Goal: Task Accomplishment & Management: Complete application form

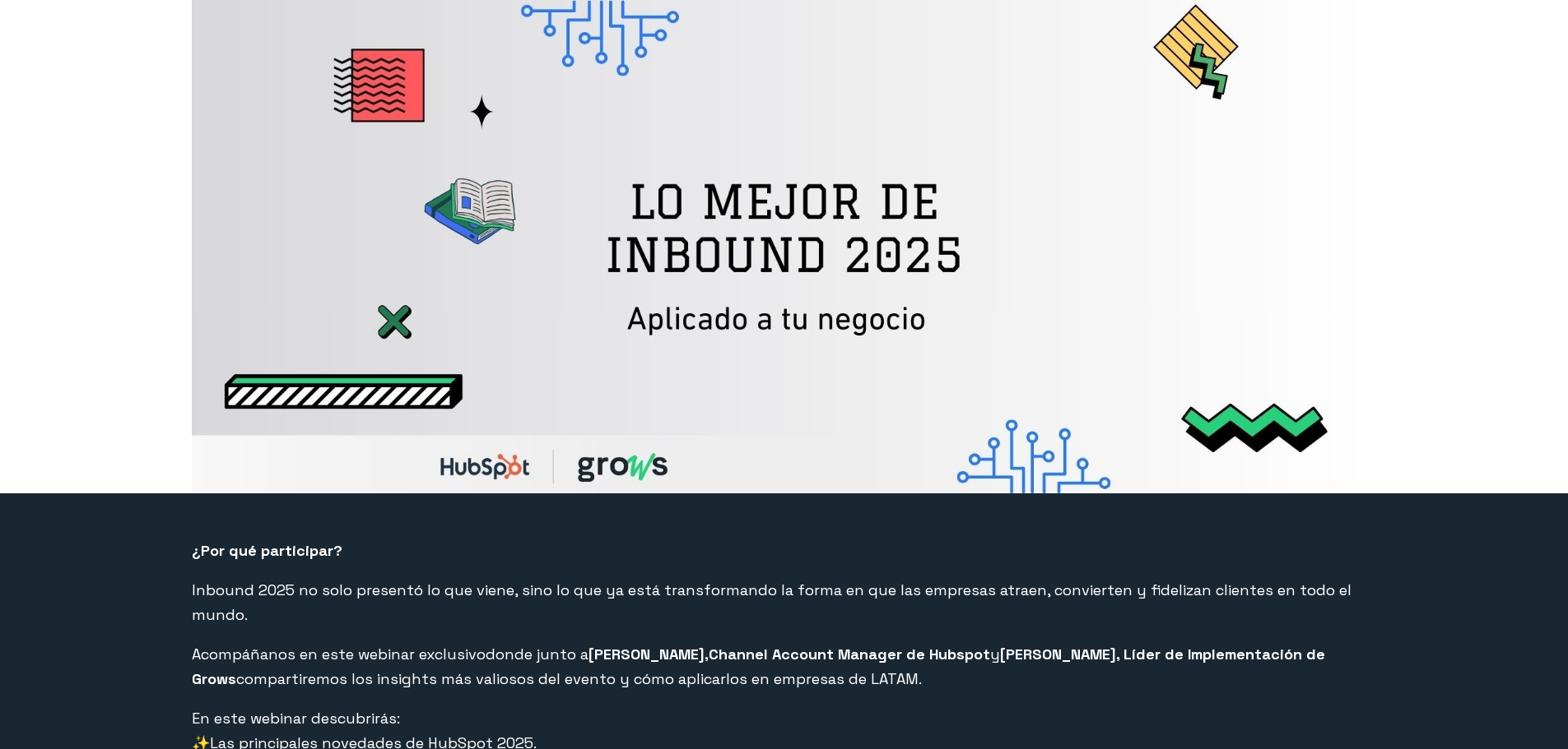
select select "CO"
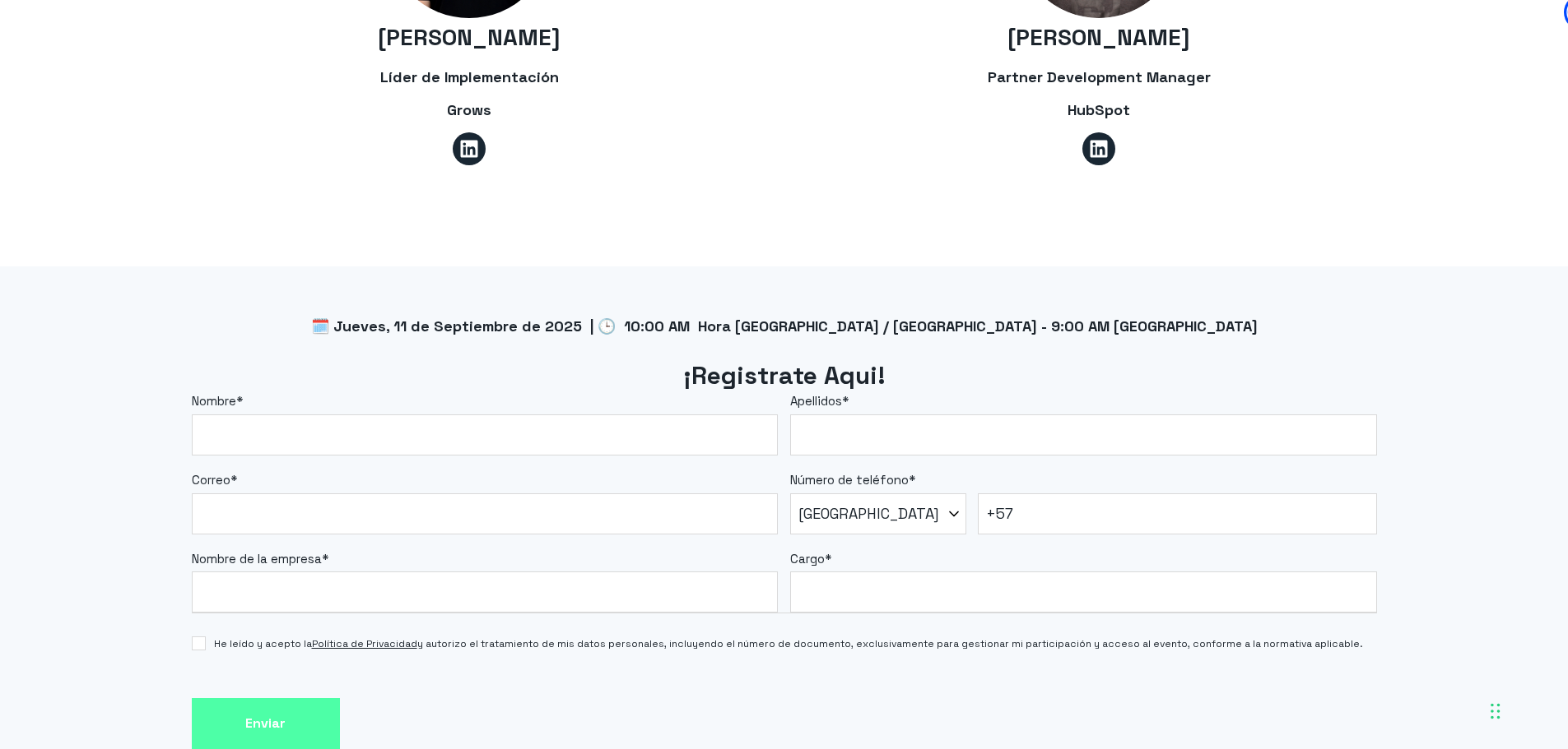
scroll to position [1234, 0]
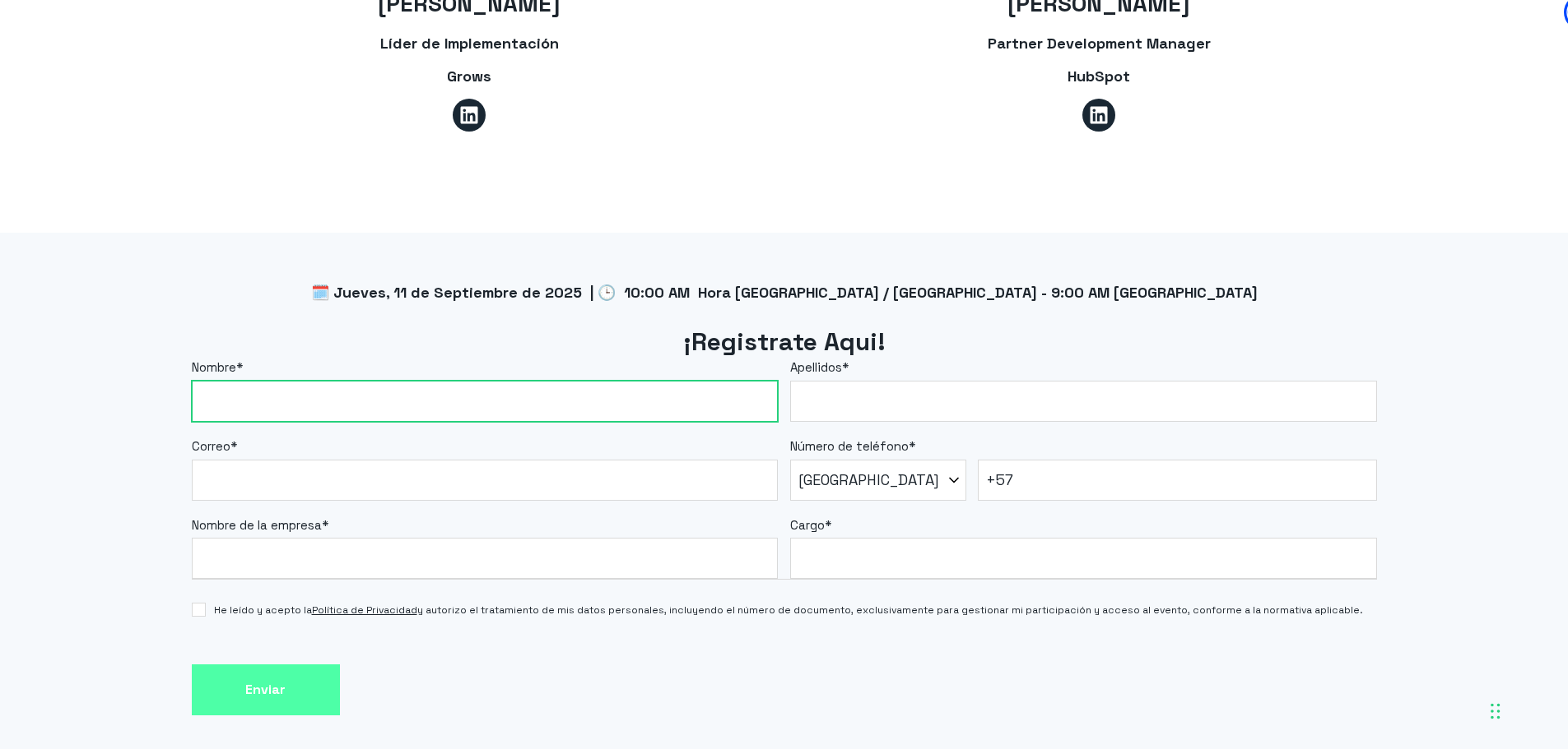
click at [392, 381] on input "Nombre *" at bounding box center [484, 401] width 587 height 41
type input "[PERSON_NAME]"
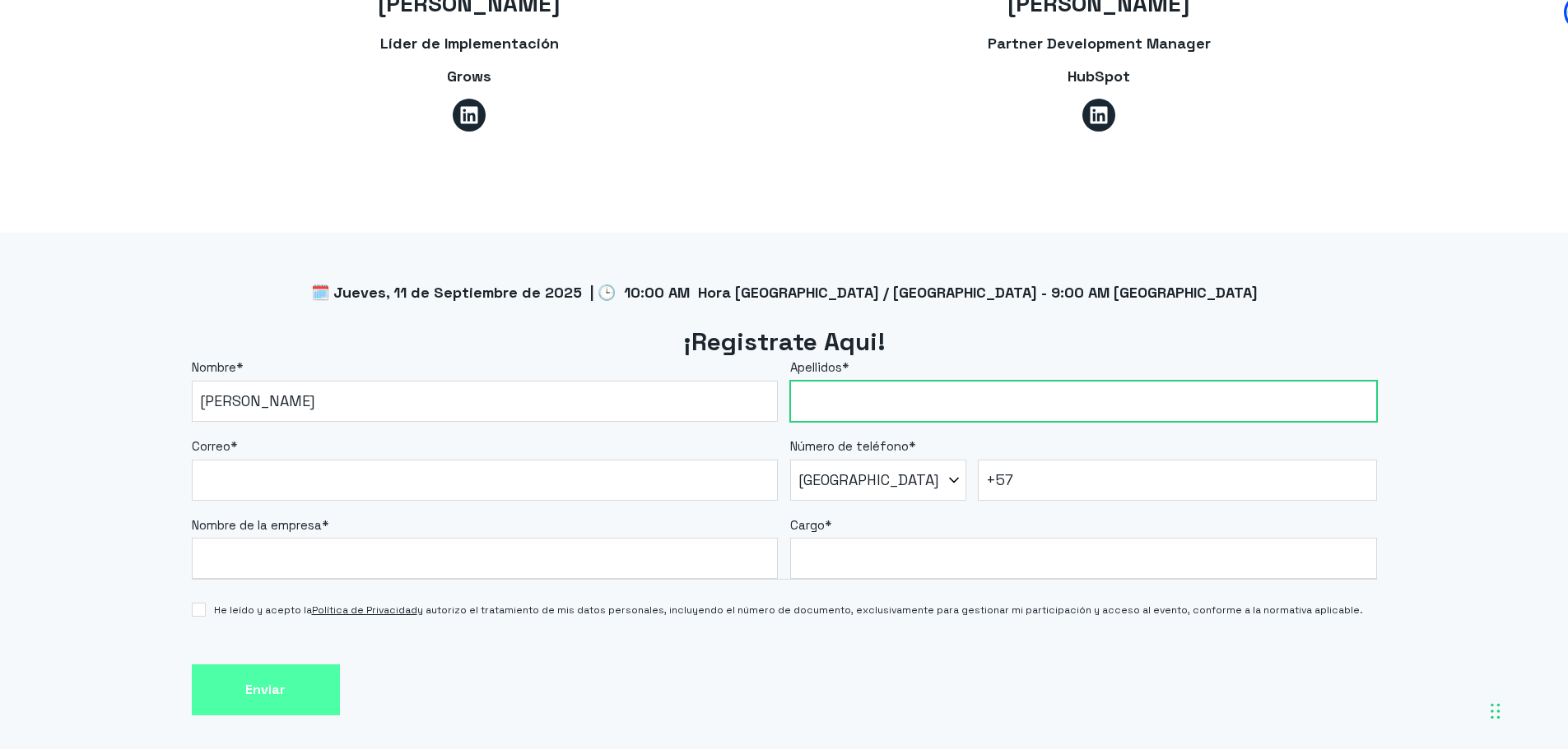
click at [876, 383] on input "Apellidos *" at bounding box center [1084, 401] width 587 height 41
type input "[PERSON_NAME]"
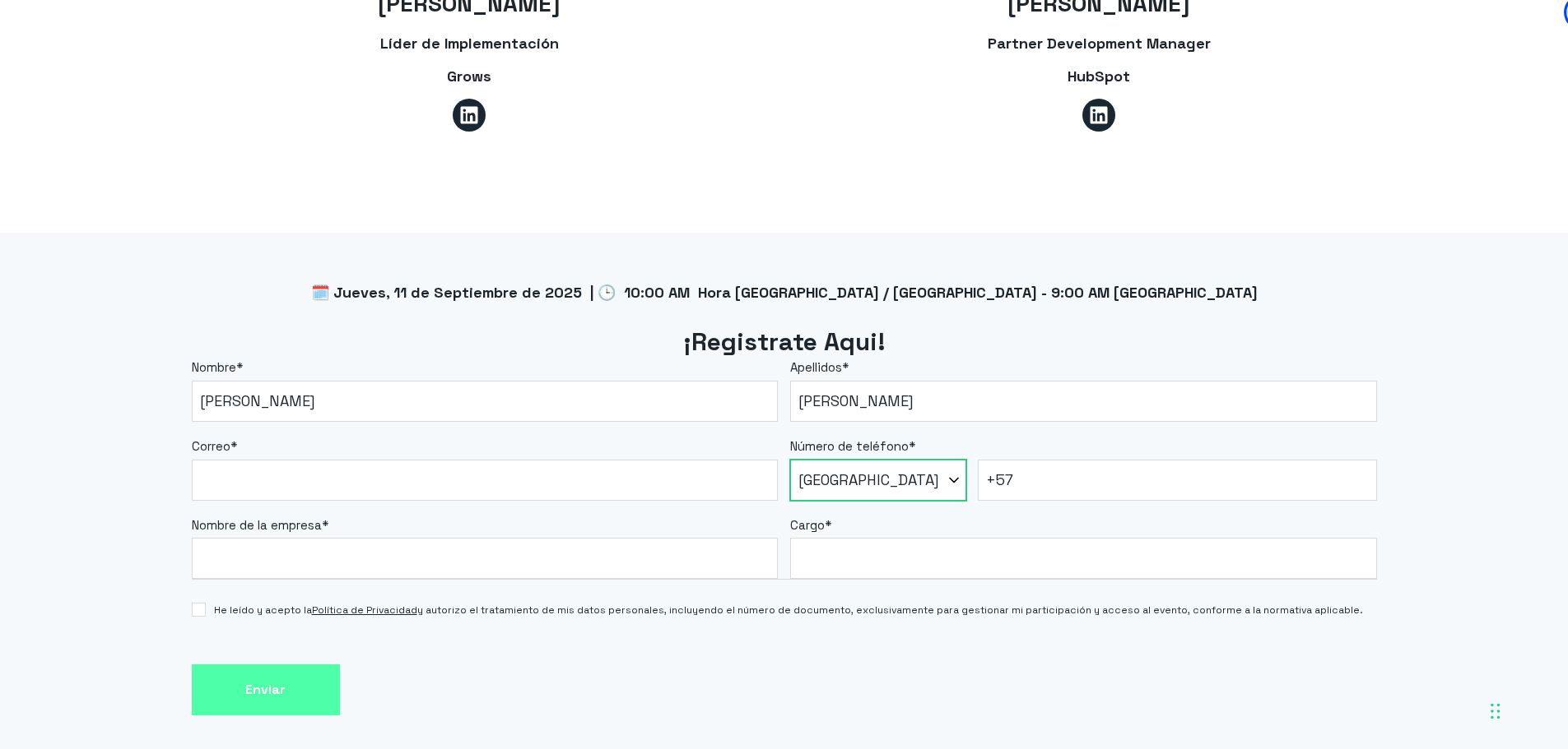
click at [867, 459] on select "* [GEOGRAPHIC_DATA] (‫[GEOGRAPHIC_DATA]‬‎) [GEOGRAPHIC_DATA] ([GEOGRAPHIC_DATA]…" at bounding box center [878, 480] width 176 height 41
click at [869, 459] on select "* [GEOGRAPHIC_DATA] (‫[GEOGRAPHIC_DATA]‬‎) [GEOGRAPHIC_DATA] ([GEOGRAPHIC_DATA]…" at bounding box center [878, 480] width 176 height 41
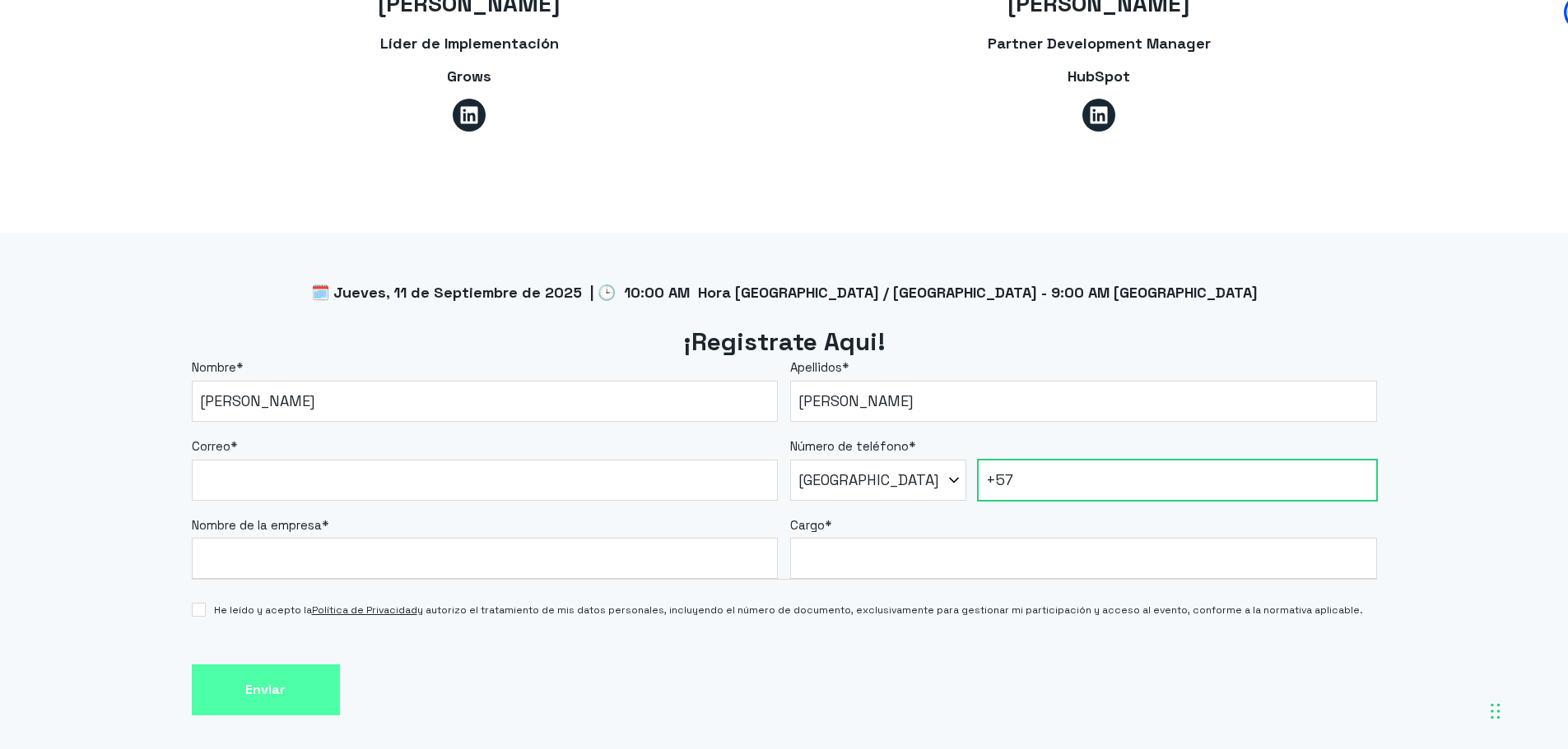
click at [1060, 459] on input "+57" at bounding box center [1177, 480] width 399 height 41
type input "[PHONE_NUMBER]"
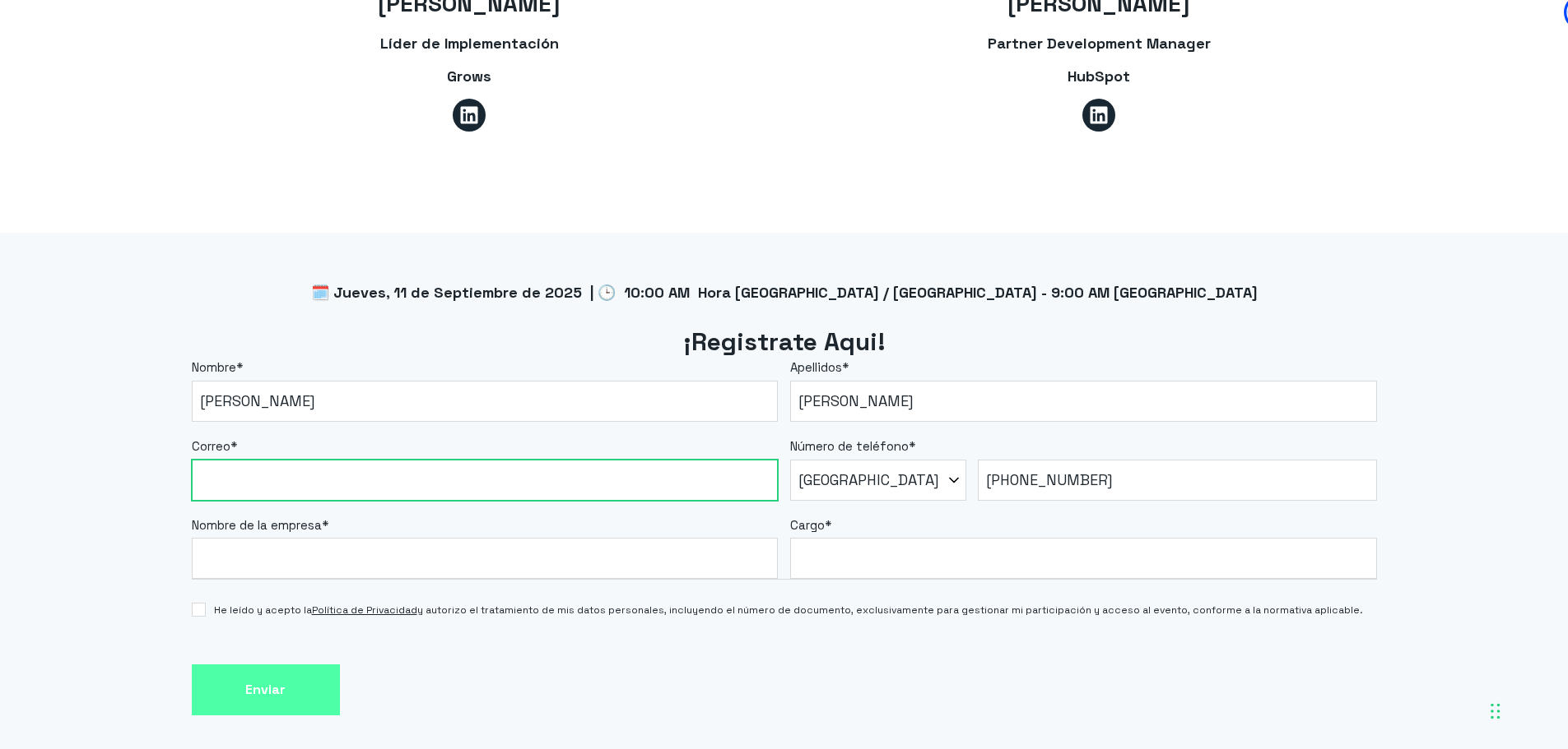
click at [499, 461] on input "Correo *" at bounding box center [484, 480] width 587 height 41
type input "[DOMAIN_NAME][EMAIL_ADDRESS][DOMAIN_NAME]"
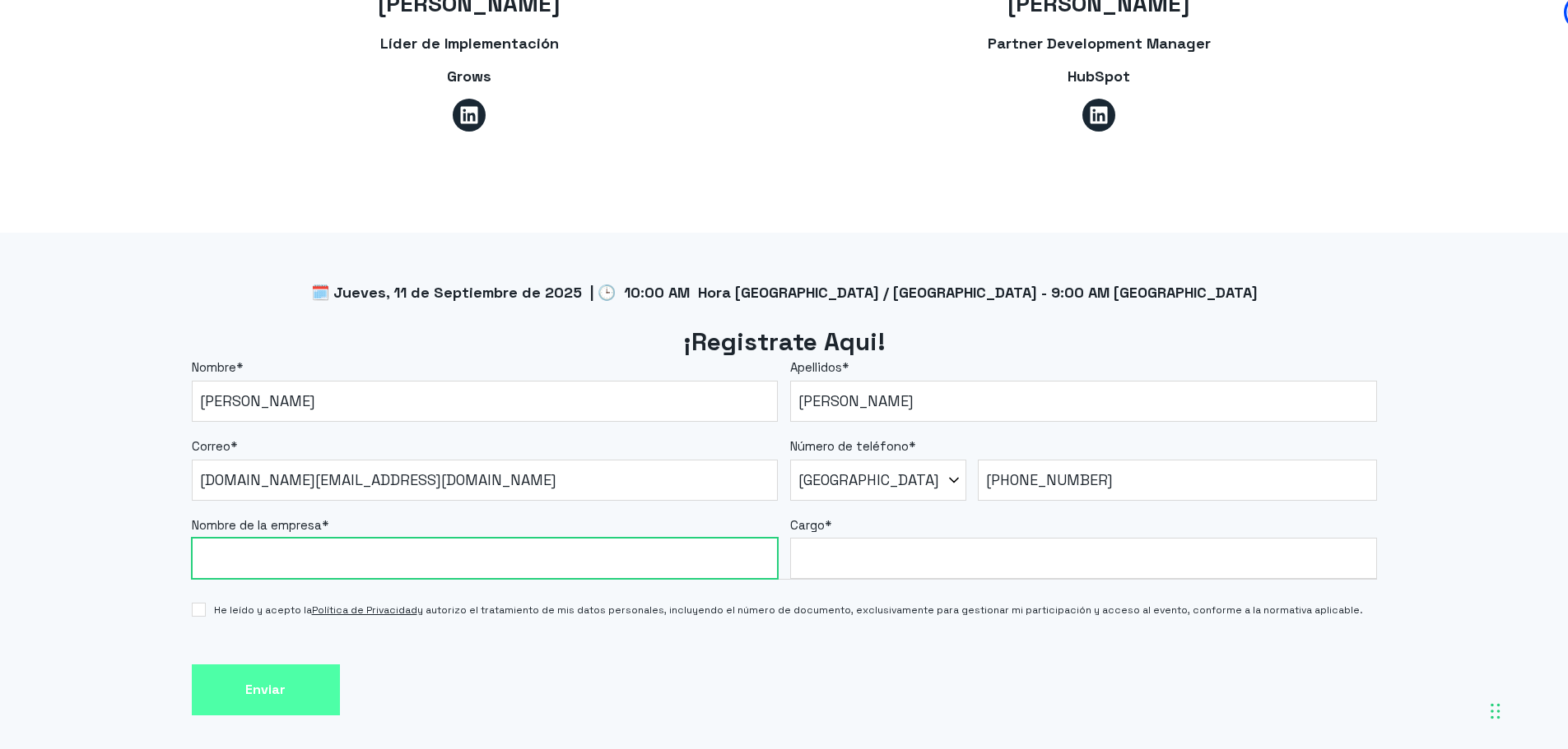
click at [359, 538] on input "Nombre de la empresa *" at bounding box center [484, 559] width 587 height 41
type input "SUNNY APP S.A.S"
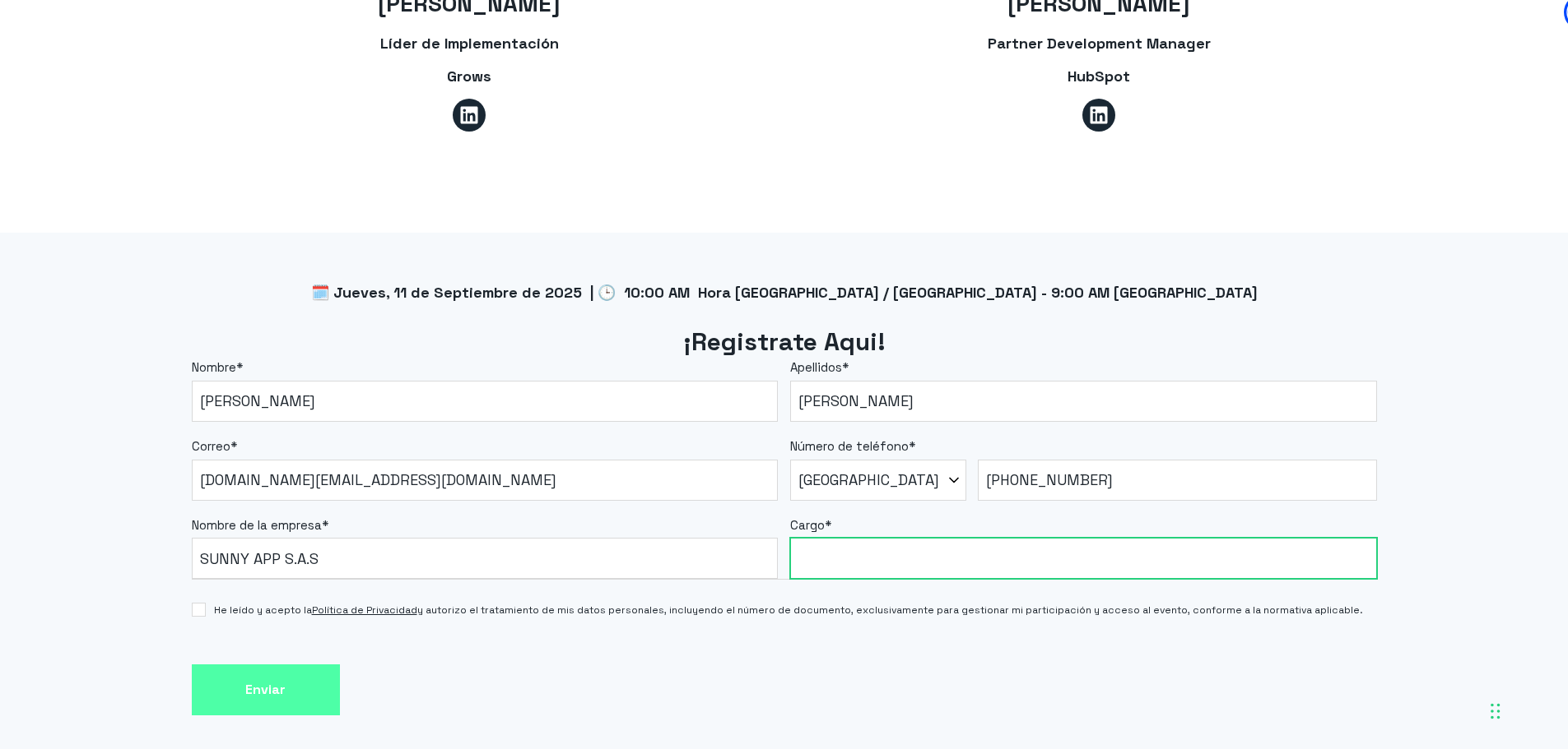
click at [877, 540] on input "Cargo *" at bounding box center [1084, 559] width 587 height 41
type input "Ingeniero de Desarrollo"
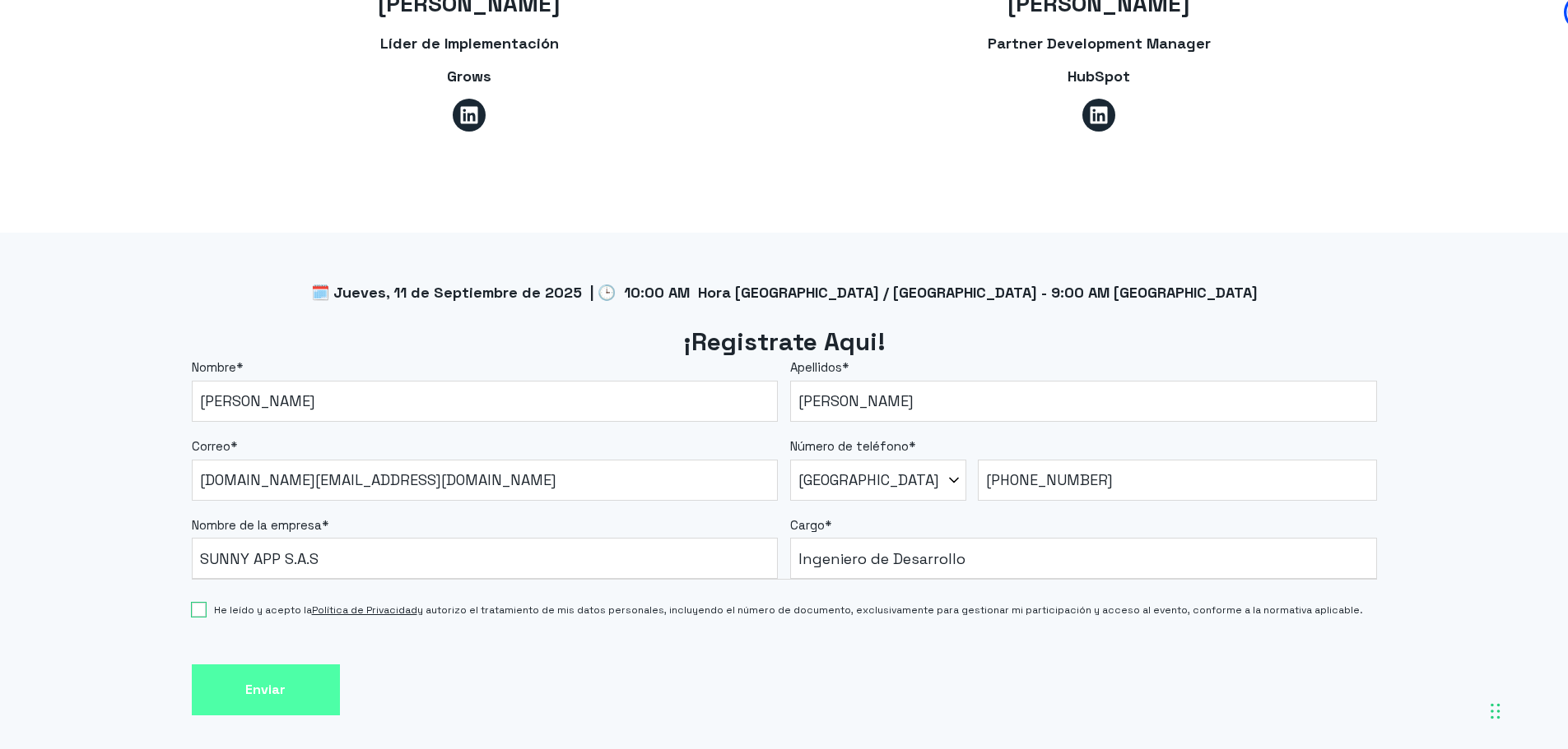
click at [200, 603] on input "He leído y acepto la Política de Privacidad y autorizo el tratamiento de mis da…" at bounding box center [198, 610] width 14 height 14
checkbox input "true"
click at [242, 664] on input "Enviar" at bounding box center [265, 690] width 148 height 52
